Goal: Task Accomplishment & Management: Manage account settings

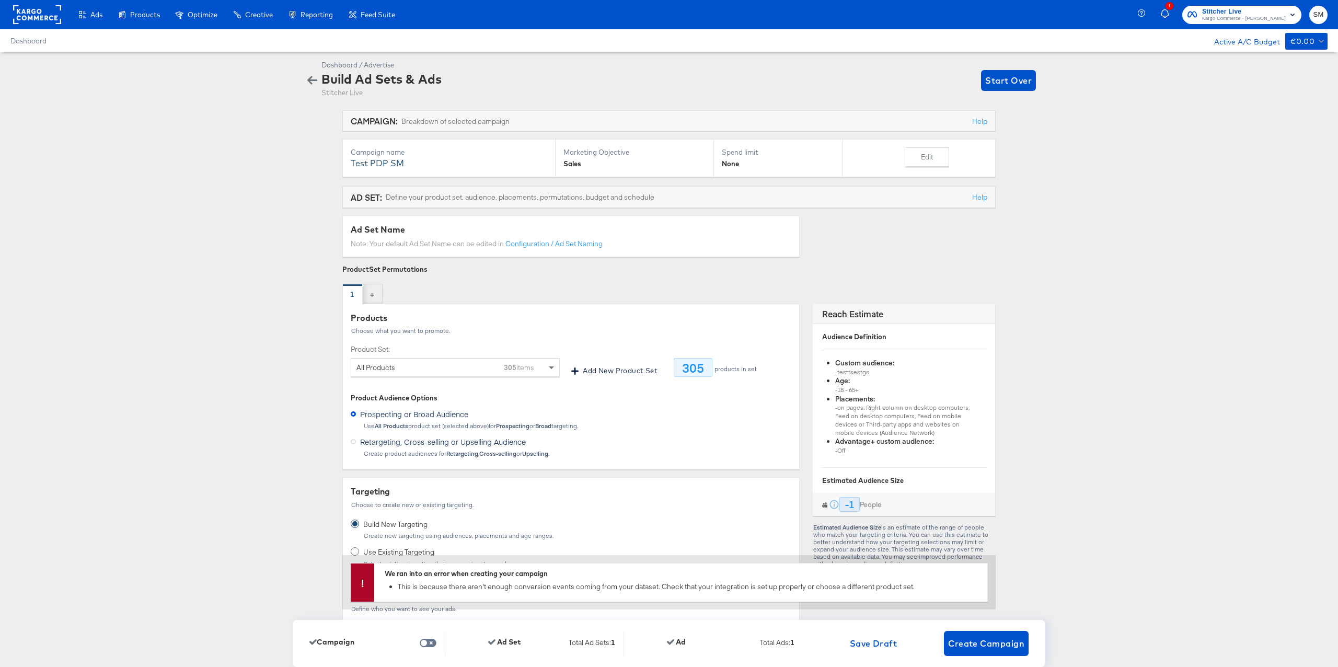
click at [52, 17] on rect at bounding box center [37, 14] width 48 height 19
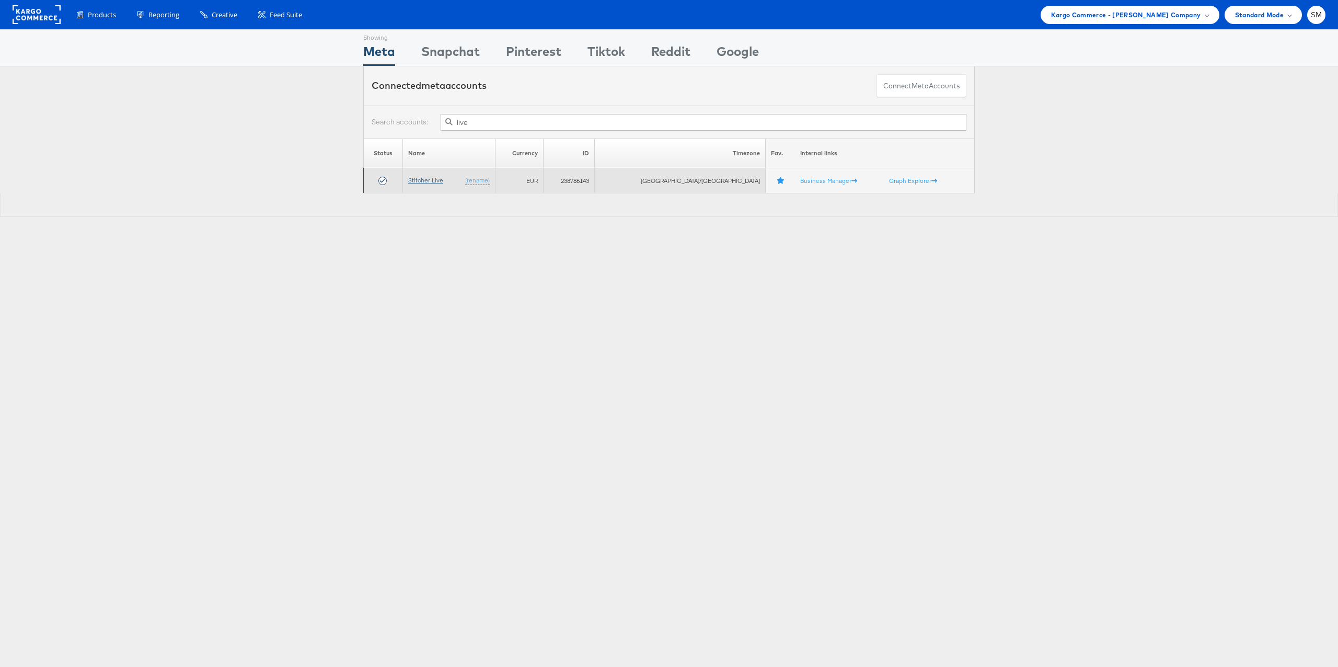
type input "live"
click at [443, 182] on link "Stitcher Live" at bounding box center [425, 180] width 35 height 8
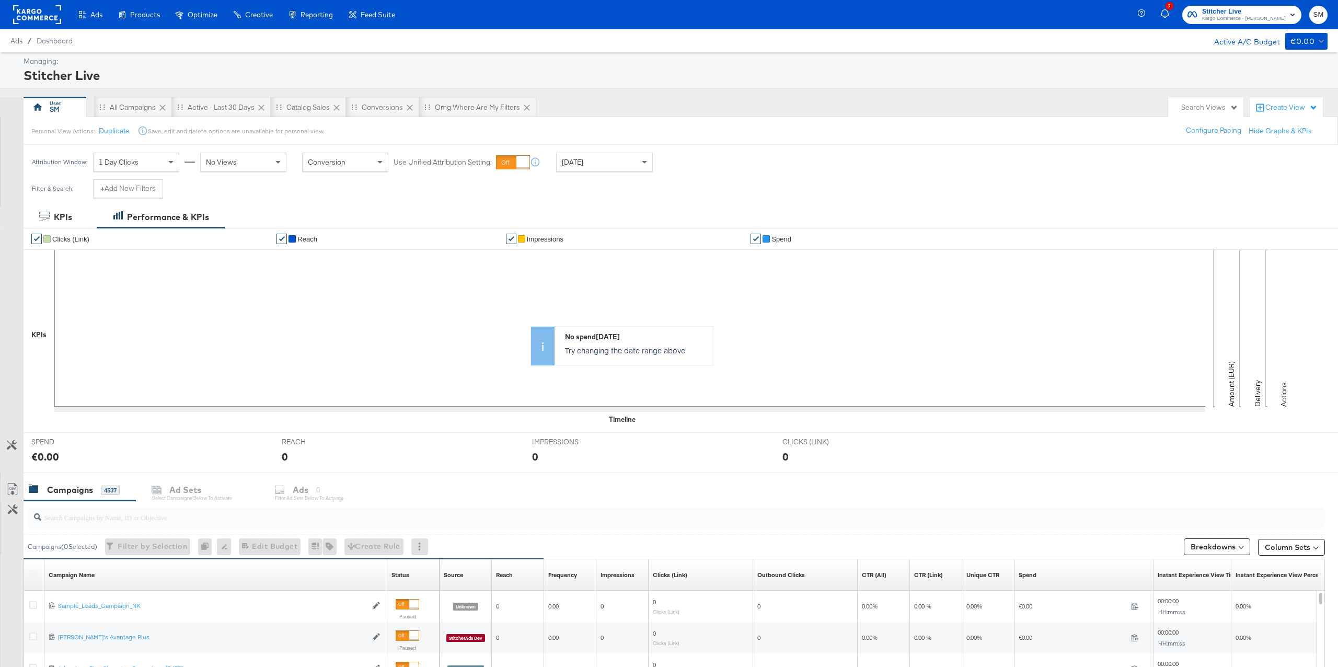
click at [53, 18] on rect at bounding box center [37, 14] width 48 height 19
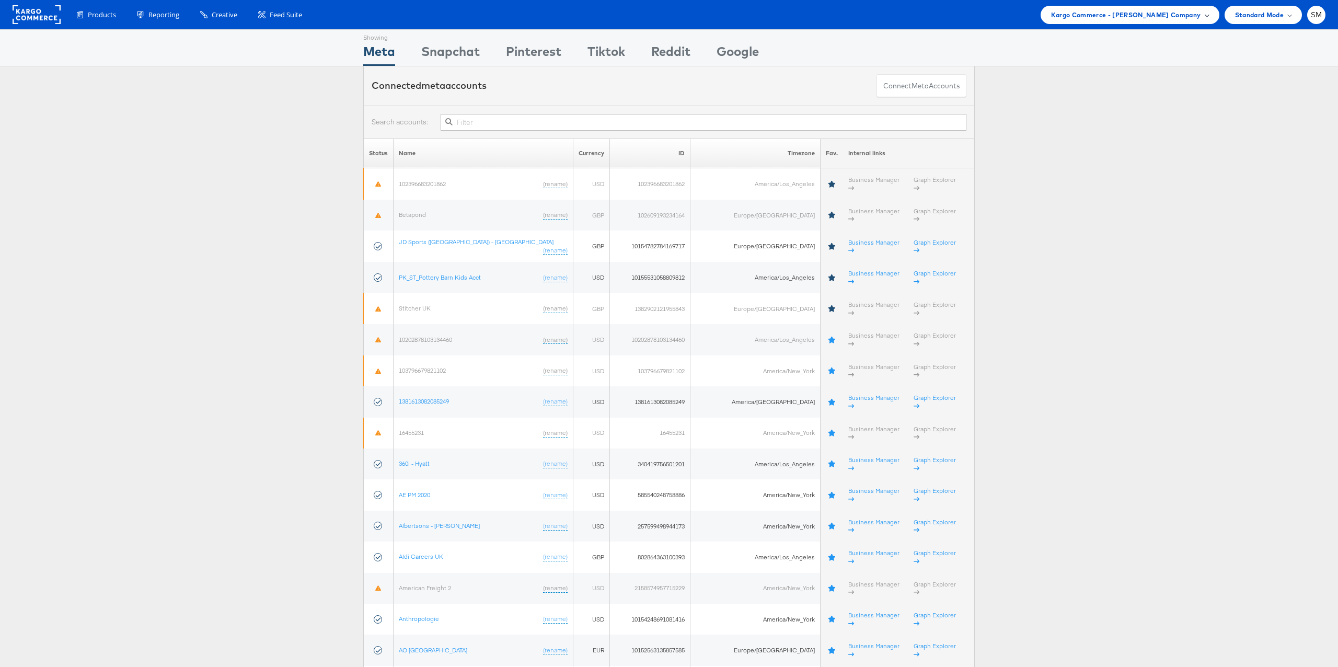
click at [1098, 14] on span "Kargo Commerce - [PERSON_NAME] Company" at bounding box center [1126, 14] width 150 height 11
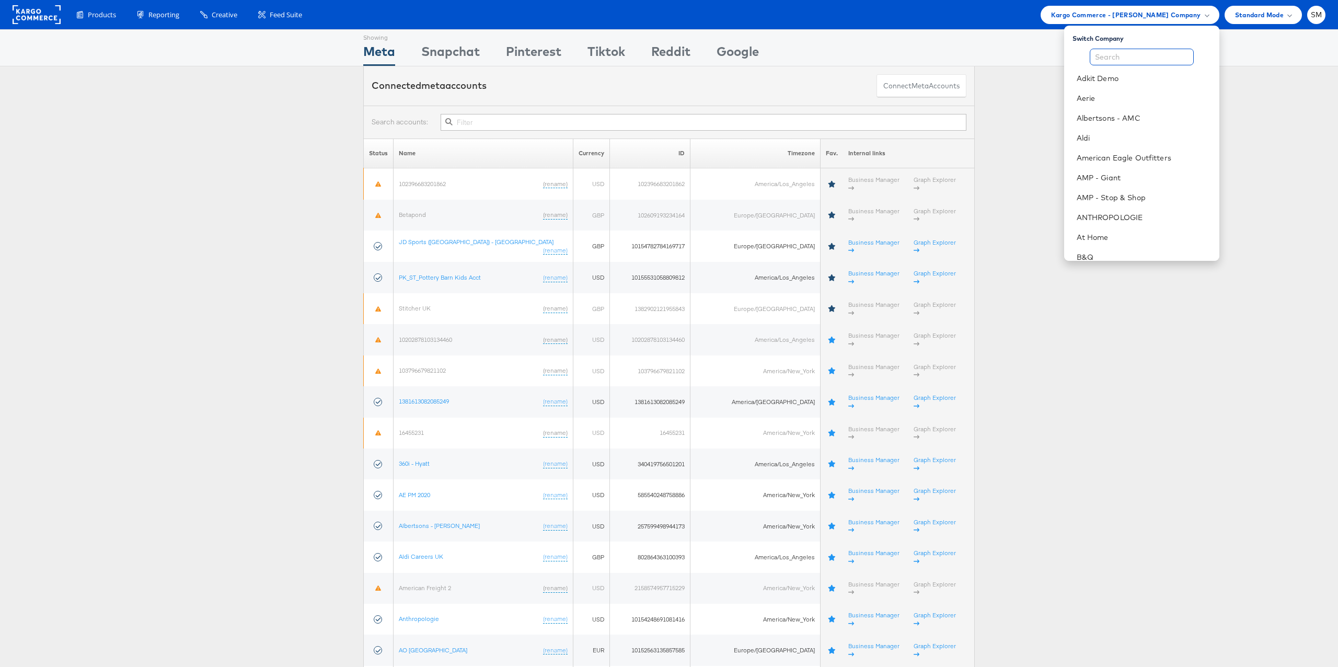
click at [1095, 59] on input "text" at bounding box center [1142, 57] width 104 height 17
click at [1101, 179] on link "ANTHROPOLOGIE" at bounding box center [1144, 180] width 134 height 10
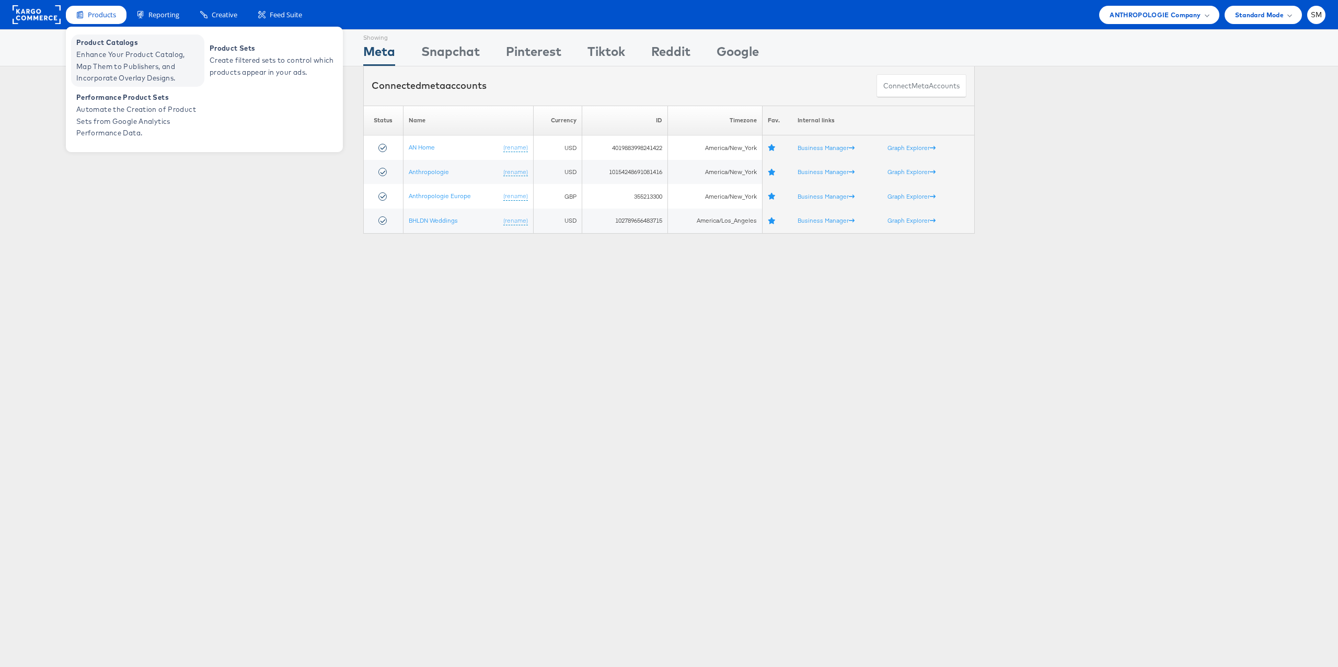
click at [108, 60] on span "Enhance Your Product Catalog, Map Them to Publishers, and Incorporate Overlay D…" at bounding box center [138, 67] width 125 height 36
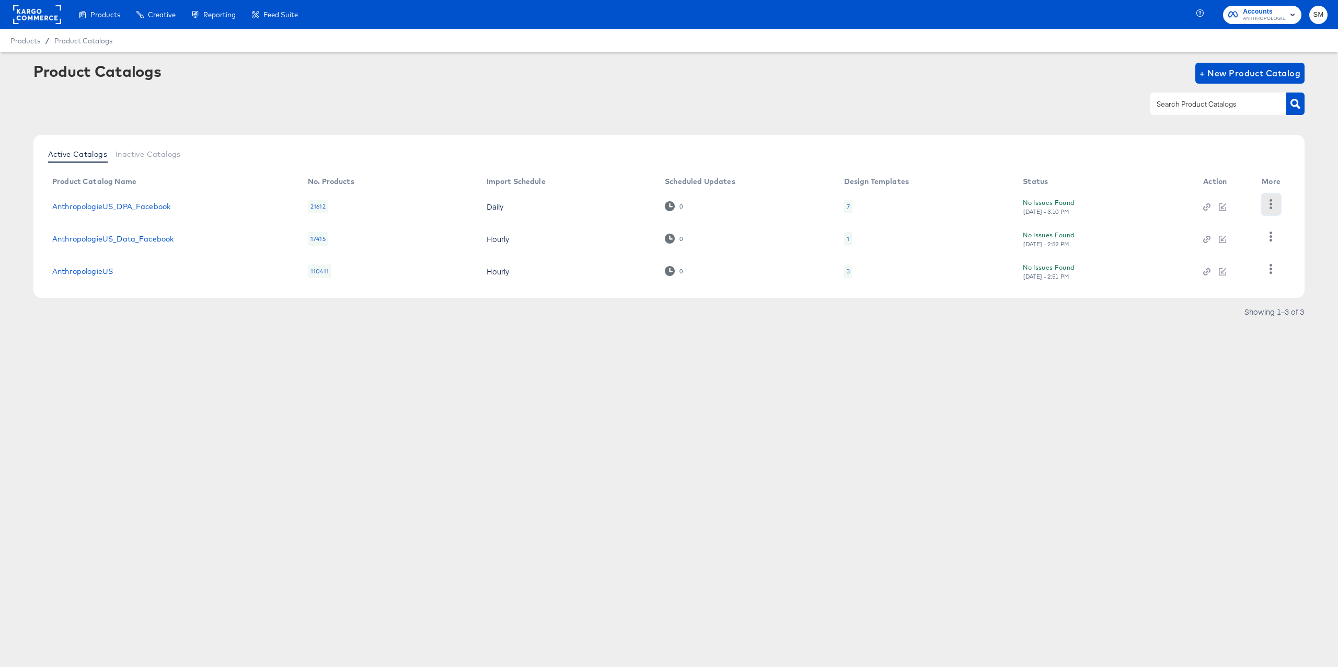
click at [1273, 207] on icon "button" at bounding box center [1271, 204] width 10 height 10
click at [961, 371] on div "Products Creative Reporting Feed Suite Accounts ANTHROPOLOGIE SM Products / Pro…" at bounding box center [669, 333] width 1338 height 667
click at [163, 205] on link "AnthropologieUS_DPA_Facebook" at bounding box center [111, 206] width 118 height 8
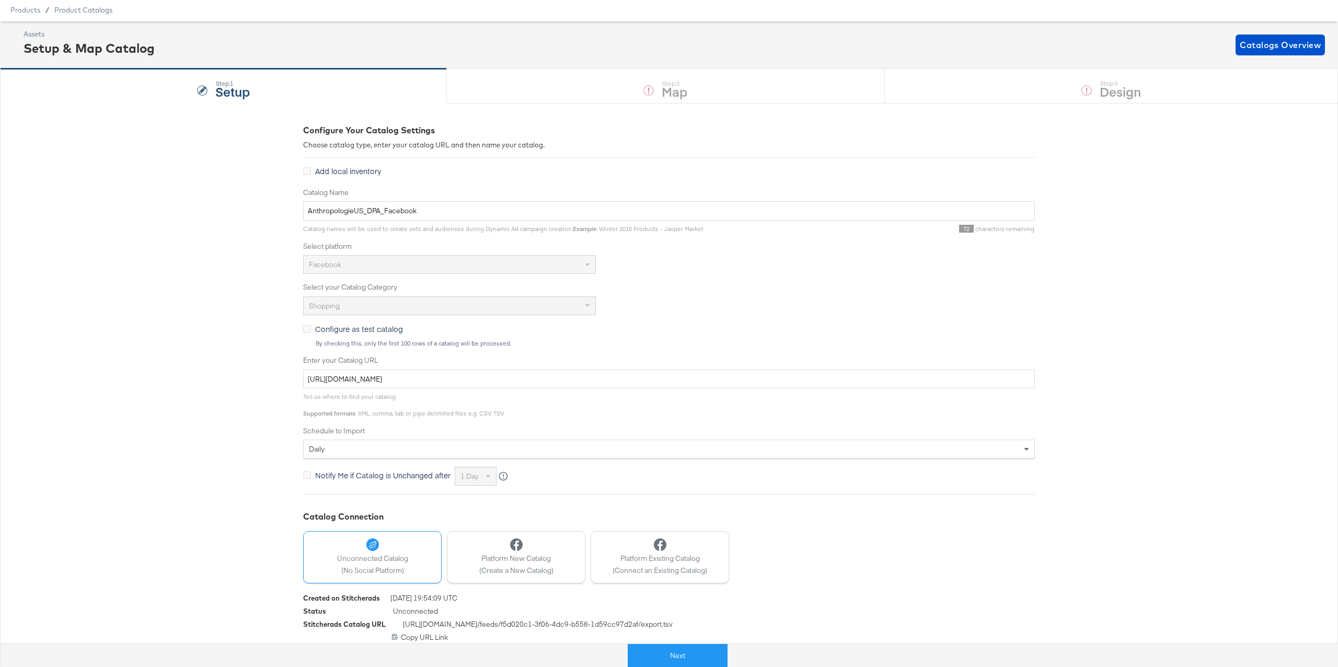
scroll to position [35, 0]
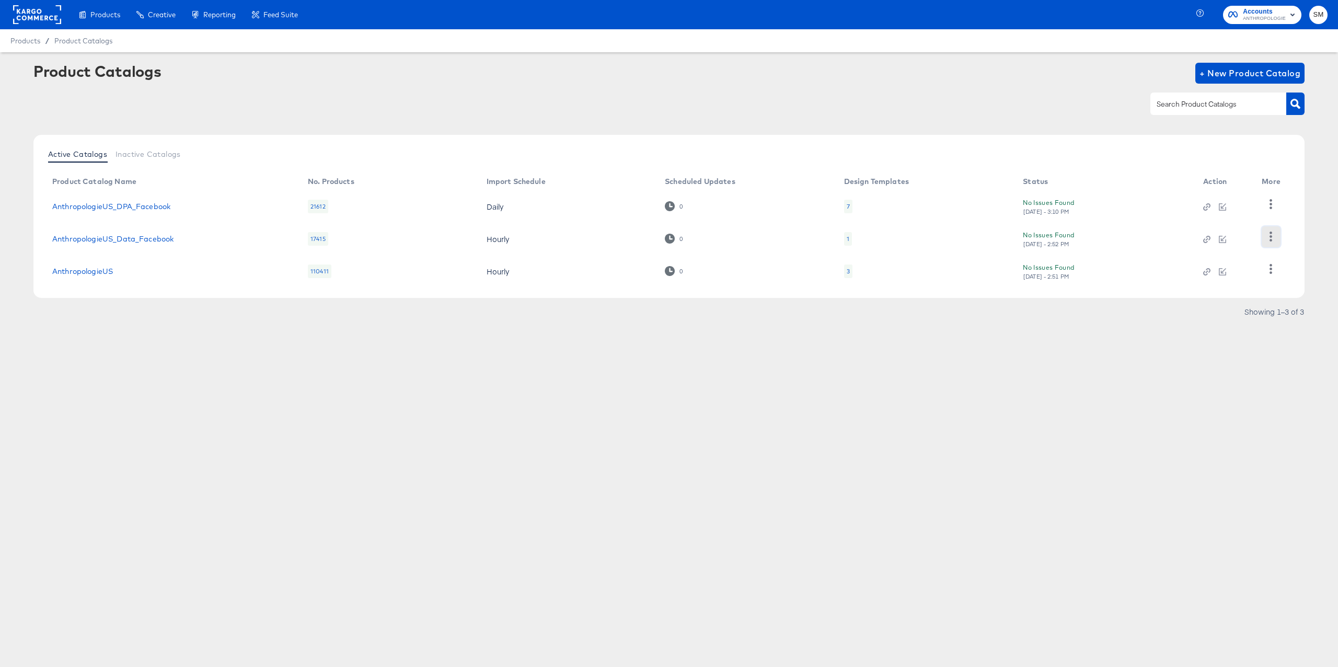
click at [1277, 238] on button "button" at bounding box center [1271, 236] width 18 height 21
click at [1271, 269] on icon "button" at bounding box center [1271, 269] width 3 height 10
click at [842, 369] on div "Products Creative Reporting Feed Suite Accounts ANTHROPOLOGIE SM Products / Pro…" at bounding box center [669, 333] width 1338 height 667
